Goal: Information Seeking & Learning: Learn about a topic

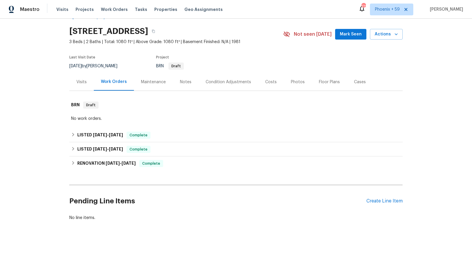
scroll to position [21, 0]
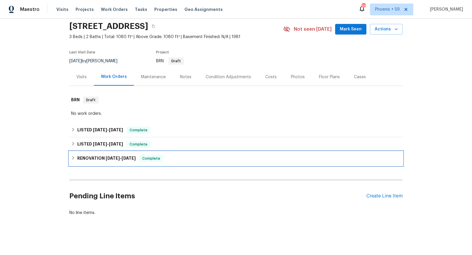
click at [188, 157] on div "RENOVATION [DATE] - [DATE] Complete" at bounding box center [236, 158] width 330 height 7
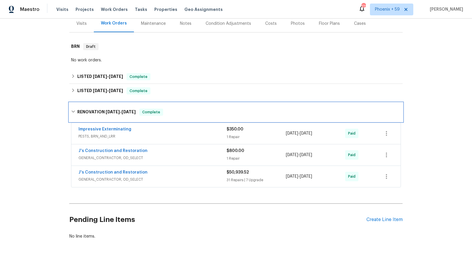
scroll to position [76, 0]
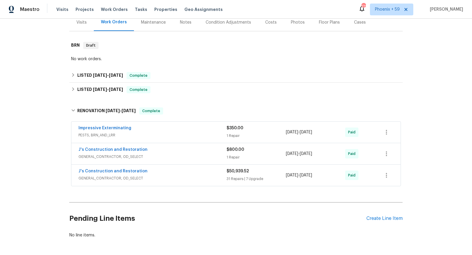
click at [189, 173] on div "J's Construction and Restoration" at bounding box center [153, 171] width 148 height 7
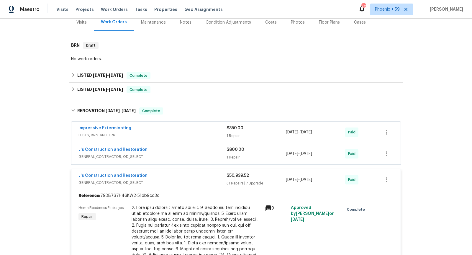
scroll to position [1961, 0]
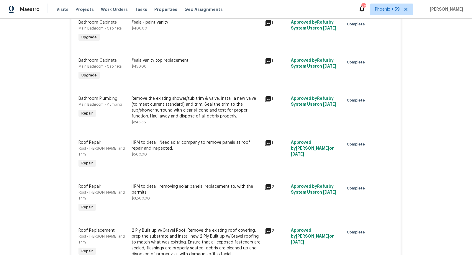
click at [268, 184] on icon at bounding box center [268, 187] width 6 height 6
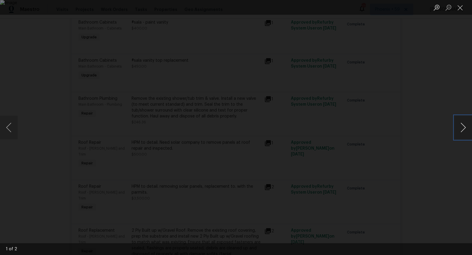
click at [467, 131] on button "Next image" at bounding box center [464, 128] width 18 height 24
click at [427, 159] on div "Lightbox" at bounding box center [236, 127] width 472 height 255
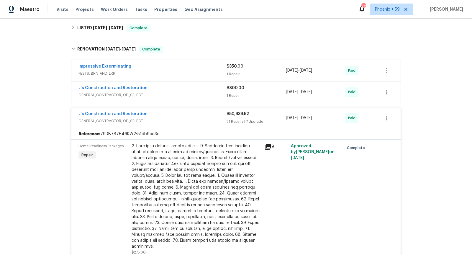
scroll to position [142, 0]
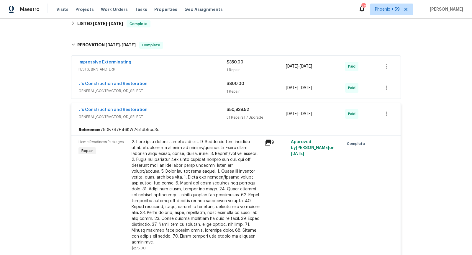
click at [194, 114] on span "GENERAL_CONTRACTOR, OD_SELECT" at bounding box center [153, 117] width 148 height 6
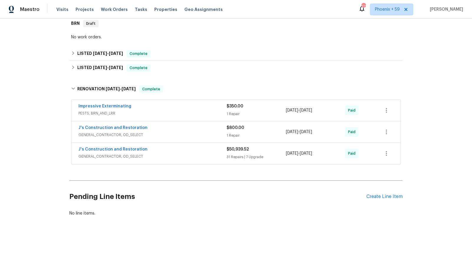
click at [196, 130] on div "J's Construction and Restoration" at bounding box center [153, 128] width 148 height 7
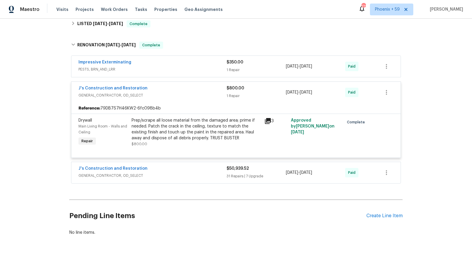
click at [195, 102] on div "J's Construction and Restoration GENERAL_CONTRACTOR, OD_SELECT $800.00 1 Repair…" at bounding box center [235, 92] width 329 height 21
click at [194, 97] on span "GENERAL_CONTRACTOR, OD_SELECT" at bounding box center [153, 95] width 148 height 6
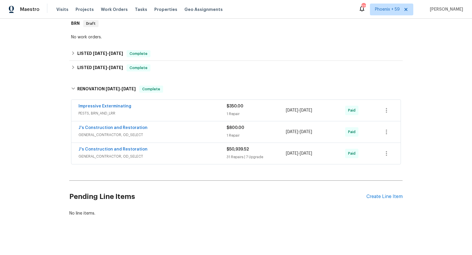
click at [197, 103] on div "Impressive Exterminating" at bounding box center [153, 106] width 148 height 7
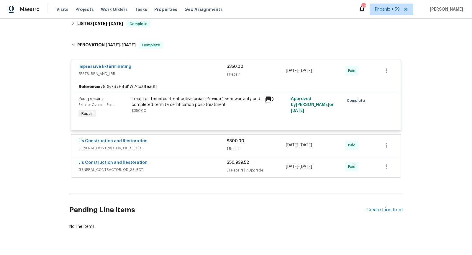
click at [199, 67] on div "Impressive Exterminating" at bounding box center [153, 67] width 148 height 7
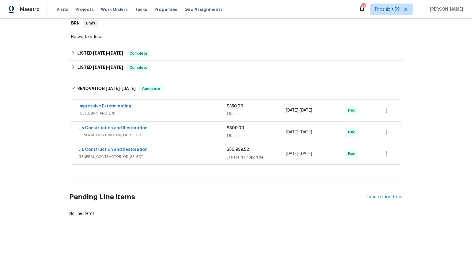
scroll to position [98, 0]
click at [196, 150] on div "J's Construction and Restoration" at bounding box center [153, 149] width 148 height 7
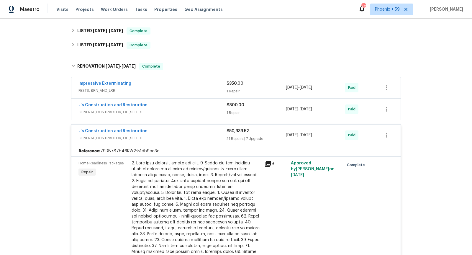
scroll to position [142, 0]
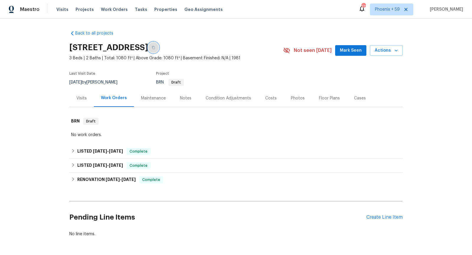
click at [159, 48] on button "button" at bounding box center [153, 47] width 11 height 11
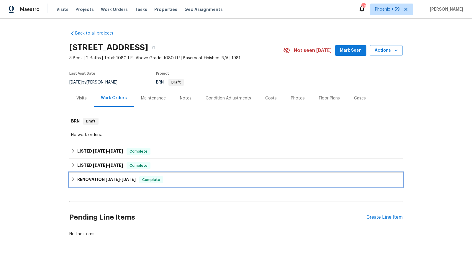
click at [186, 180] on div "RENOVATION [DATE] - [DATE] Complete" at bounding box center [236, 179] width 330 height 7
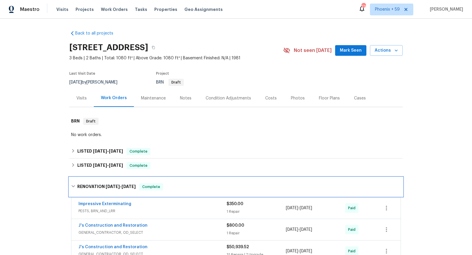
scroll to position [98, 0]
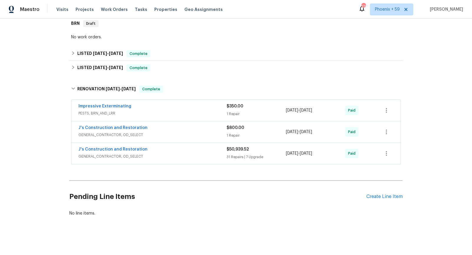
click at [187, 146] on div "J's Construction and Restoration" at bounding box center [153, 149] width 148 height 7
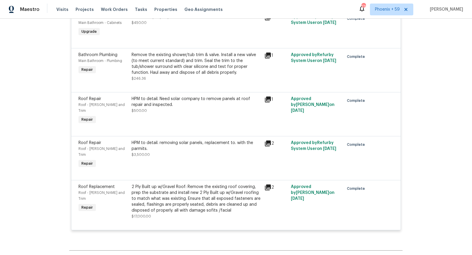
scroll to position [2000, 0]
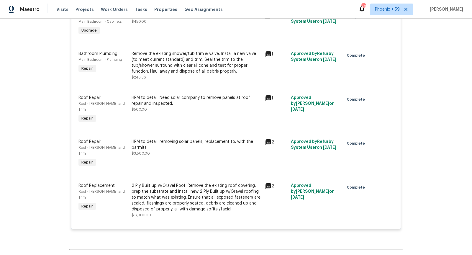
click at [190, 116] on div "HPM to detail. Need solar company to remove panels at roof repair and inspected…" at bounding box center [196, 109] width 133 height 33
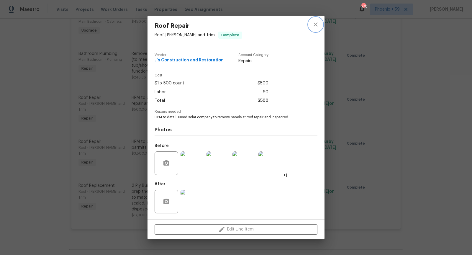
drag, startPoint x: 318, startPoint y: 25, endPoint x: 269, endPoint y: 107, distance: 95.2
click at [269, 105] on div "Roof Repair Roof - [PERSON_NAME] and Trim Complete Vendor J's Construction and …" at bounding box center [236, 127] width 177 height 223
click at [199, 199] on img at bounding box center [193, 202] width 24 height 24
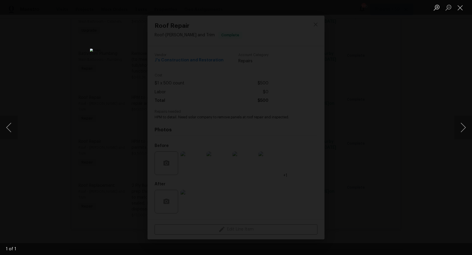
click at [381, 126] on div "Lightbox" at bounding box center [236, 127] width 472 height 255
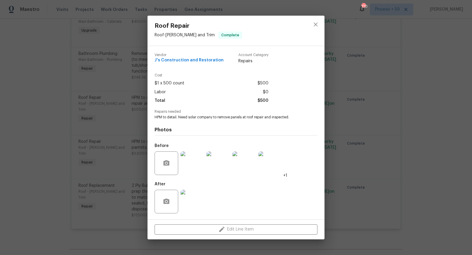
click at [195, 163] on img at bounding box center [193, 163] width 24 height 24
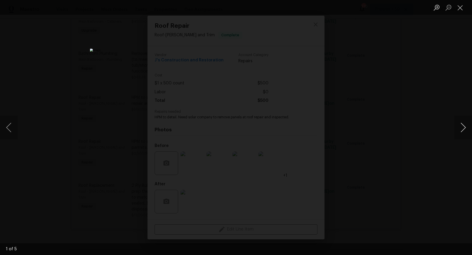
click at [463, 128] on button "Next image" at bounding box center [464, 128] width 18 height 24
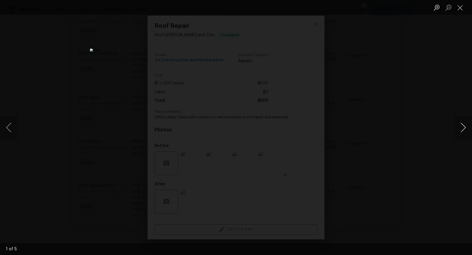
click at [463, 128] on button "Next image" at bounding box center [464, 128] width 18 height 24
click at [420, 147] on div "Lightbox" at bounding box center [236, 127] width 472 height 255
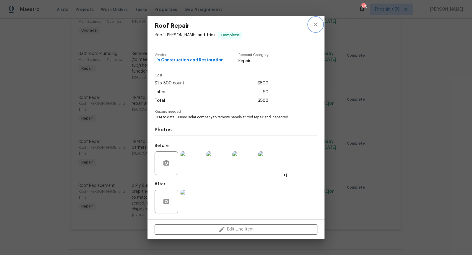
click at [315, 26] on icon "close" at bounding box center [316, 25] width 4 height 4
